Goal: Use online tool/utility: Utilize a website feature to perform a specific function

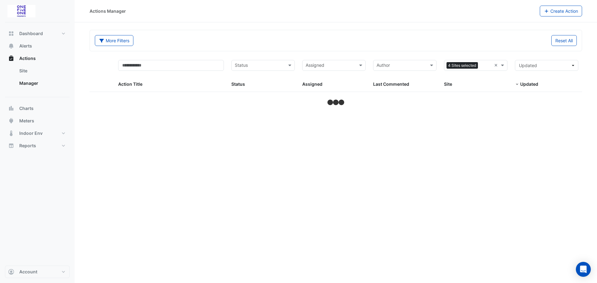
select select "**"
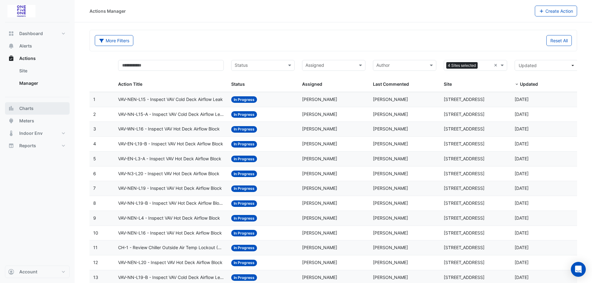
click at [27, 107] on span "Charts" at bounding box center [26, 108] width 14 height 6
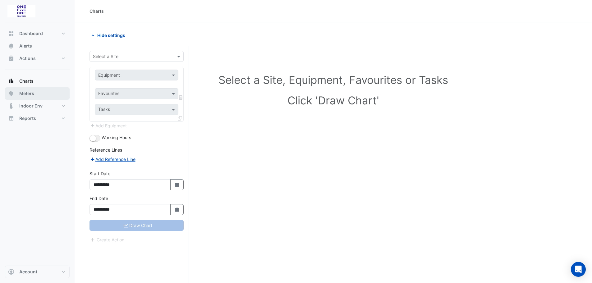
click at [25, 95] on span "Meters" at bounding box center [26, 93] width 15 height 6
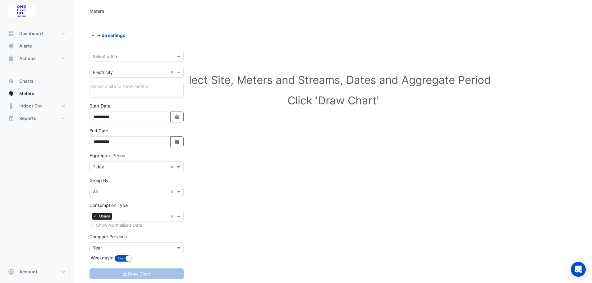
click at [129, 58] on input "text" at bounding box center [130, 56] width 75 height 7
click at [124, 96] on span "[GEOGRAPHIC_DATA]" at bounding box center [117, 96] width 44 height 5
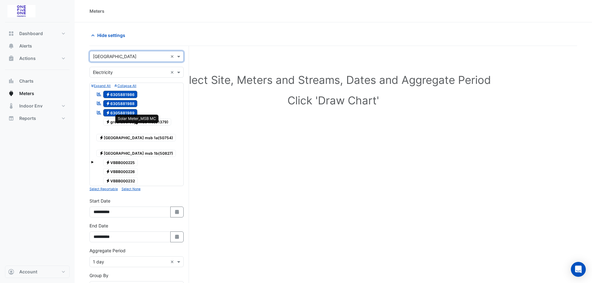
click at [132, 120] on span "Electricity greensborough msb mc(61379)" at bounding box center [137, 121] width 68 height 7
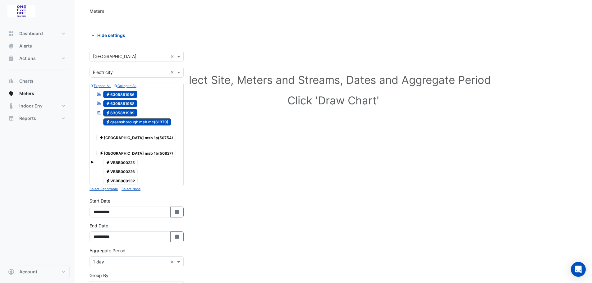
click at [118, 114] on span "Electricity 6305881989" at bounding box center [120, 112] width 35 height 7
click at [119, 104] on span "Electricity 6305881988" at bounding box center [120, 103] width 35 height 7
click at [120, 91] on span "Electricity 6305881986" at bounding box center [120, 94] width 35 height 7
click at [128, 134] on span "Electricity [GEOGRAPHIC_DATA] msb 1a(50754)" at bounding box center [136, 137] width 80 height 7
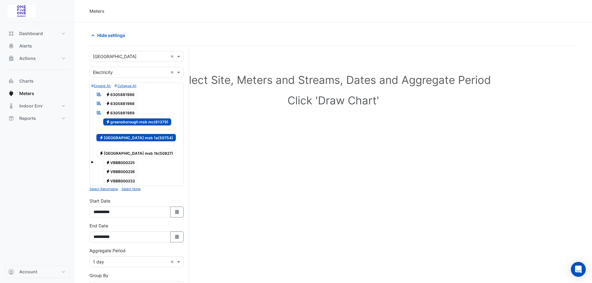
click at [128, 159] on span "Electricity VBBB000225" at bounding box center [120, 162] width 35 height 7
drag, startPoint x: 130, startPoint y: 146, endPoint x: 130, endPoint y: 150, distance: 3.4
click at [131, 150] on span "Electricity [GEOGRAPHIC_DATA] msb 1b(50827)" at bounding box center [136, 153] width 80 height 7
click at [130, 159] on span "Electricity VBBB000225" at bounding box center [120, 162] width 35 height 7
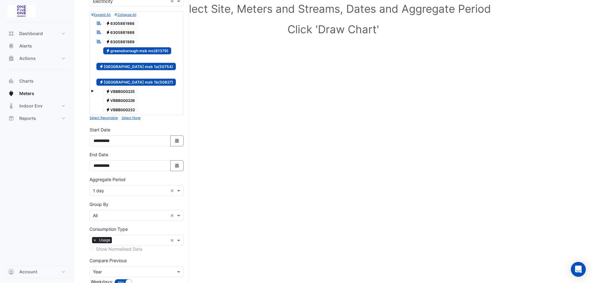
scroll to position [102, 0]
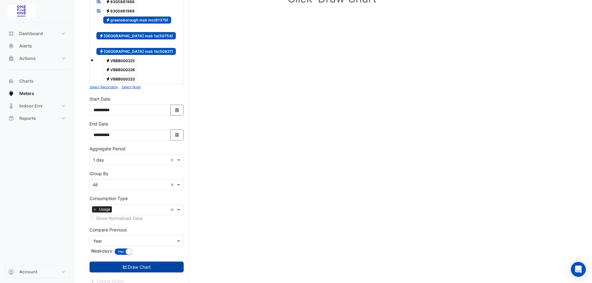
click at [141, 265] on button "Draw Chart" at bounding box center [137, 267] width 94 height 11
